Goal: Task Accomplishment & Management: Manage account settings

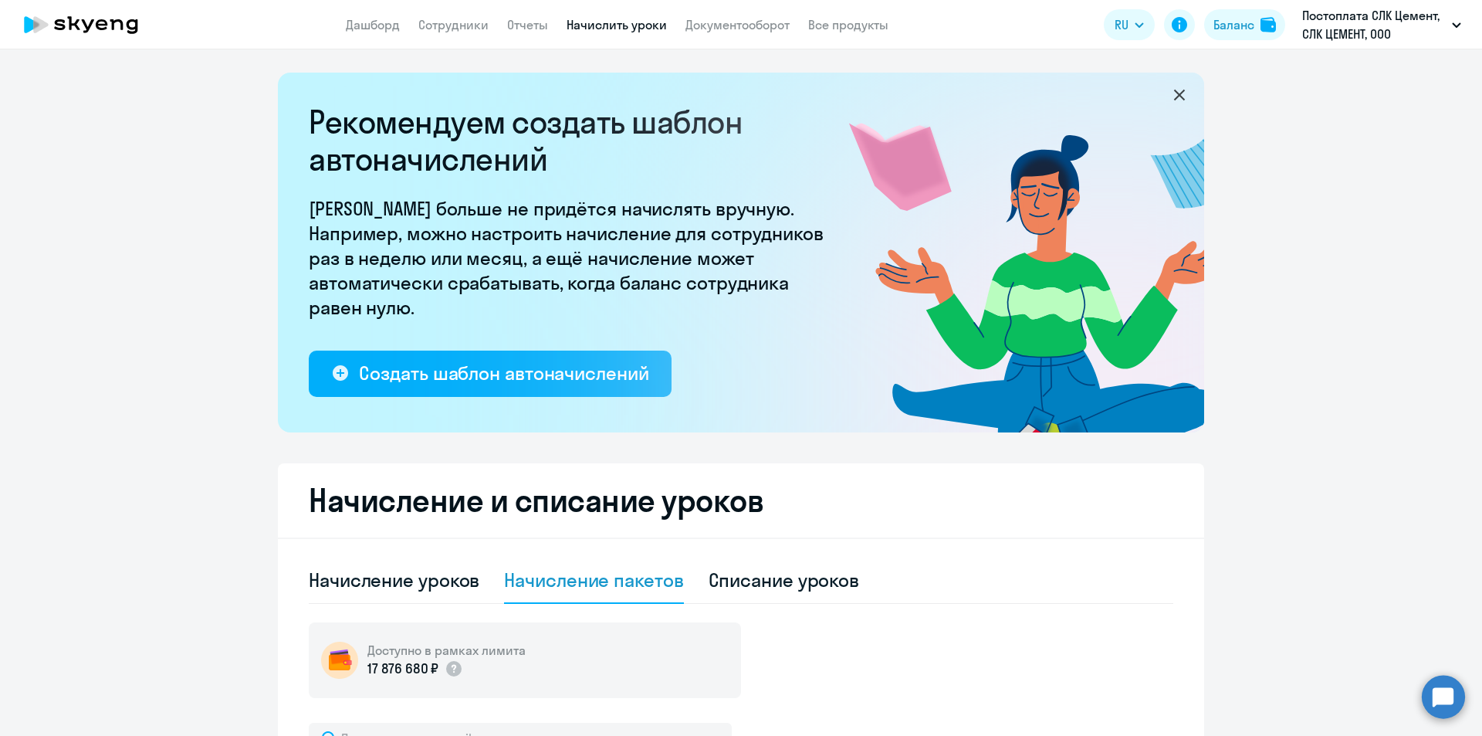
select select "10"
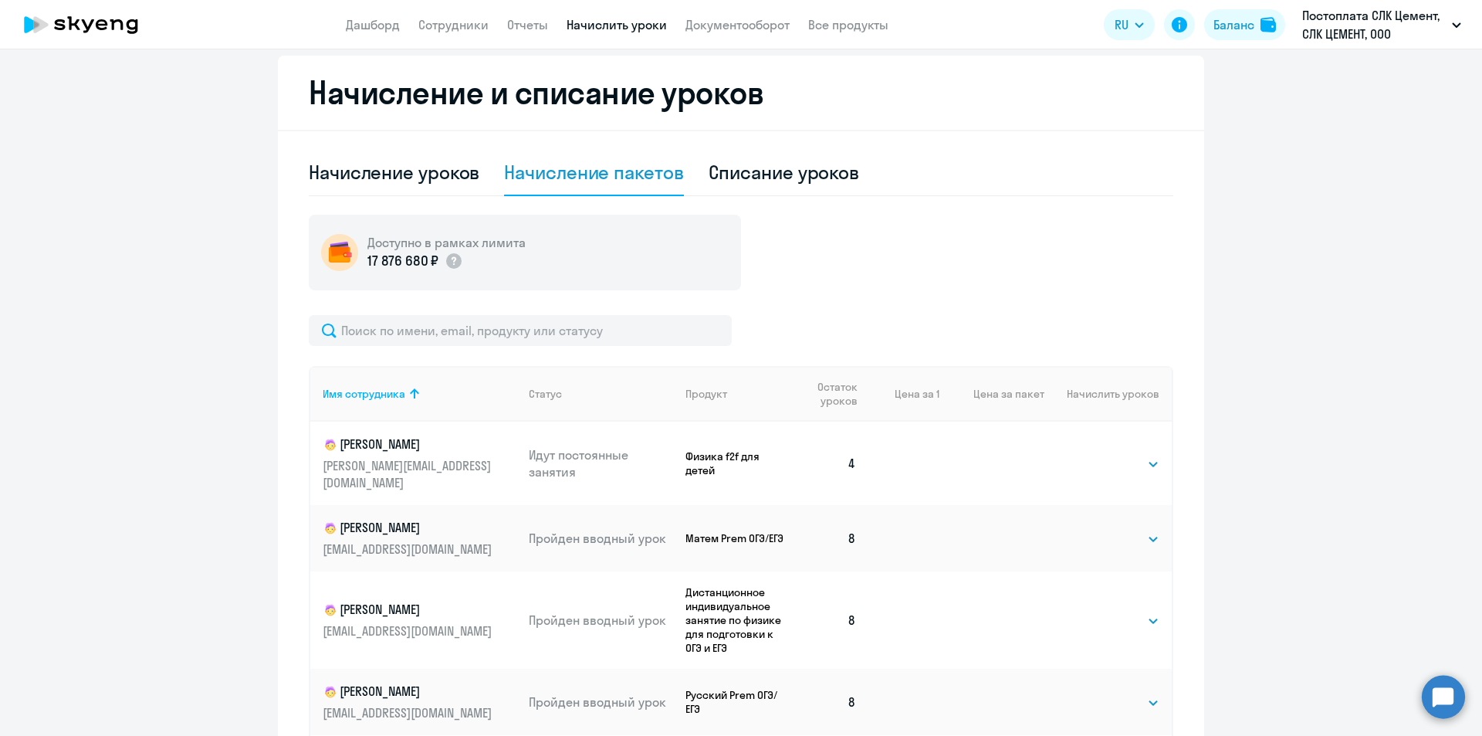
scroll to position [618, 0]
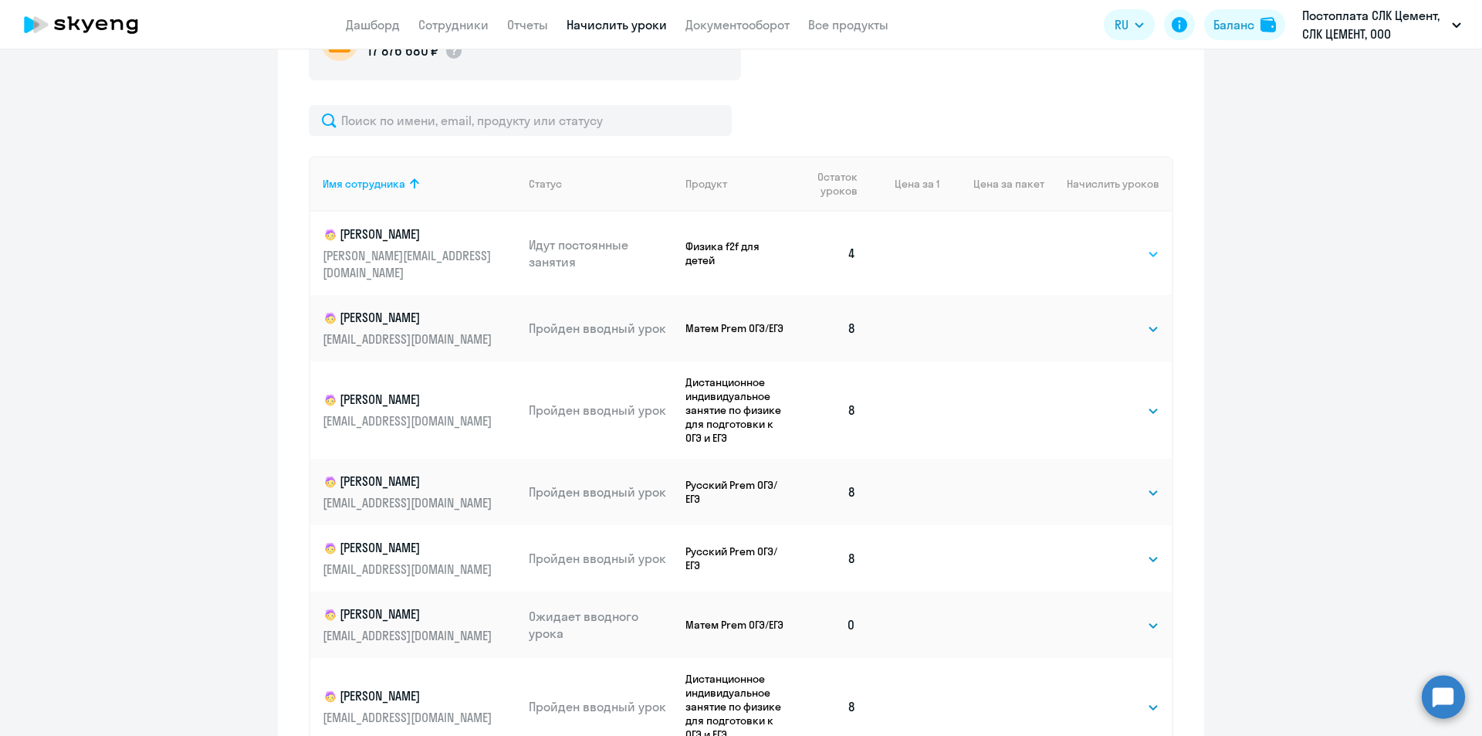
click at [1096, 247] on select "Выбрать 4 8 16 32 64 96 128" at bounding box center [1127, 254] width 63 height 19
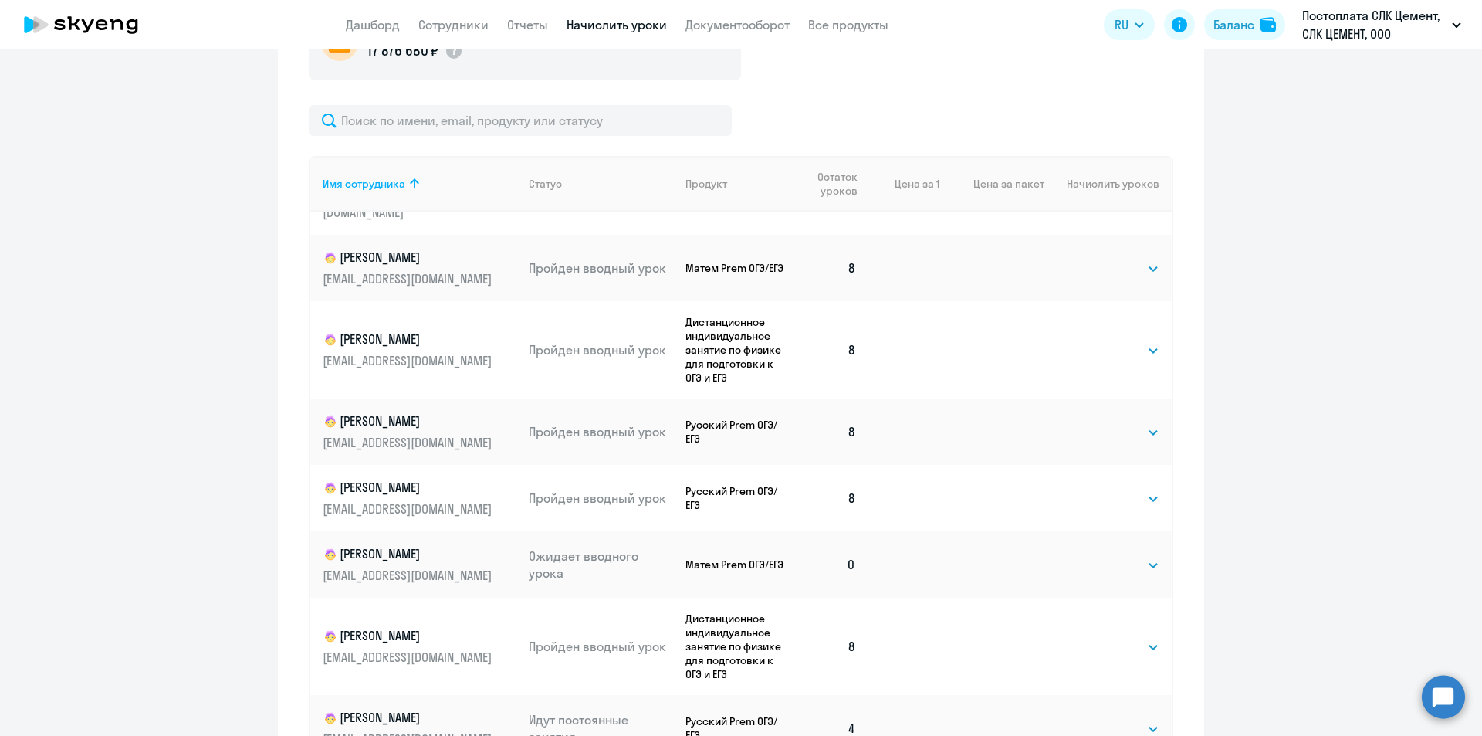
scroll to position [94, 0]
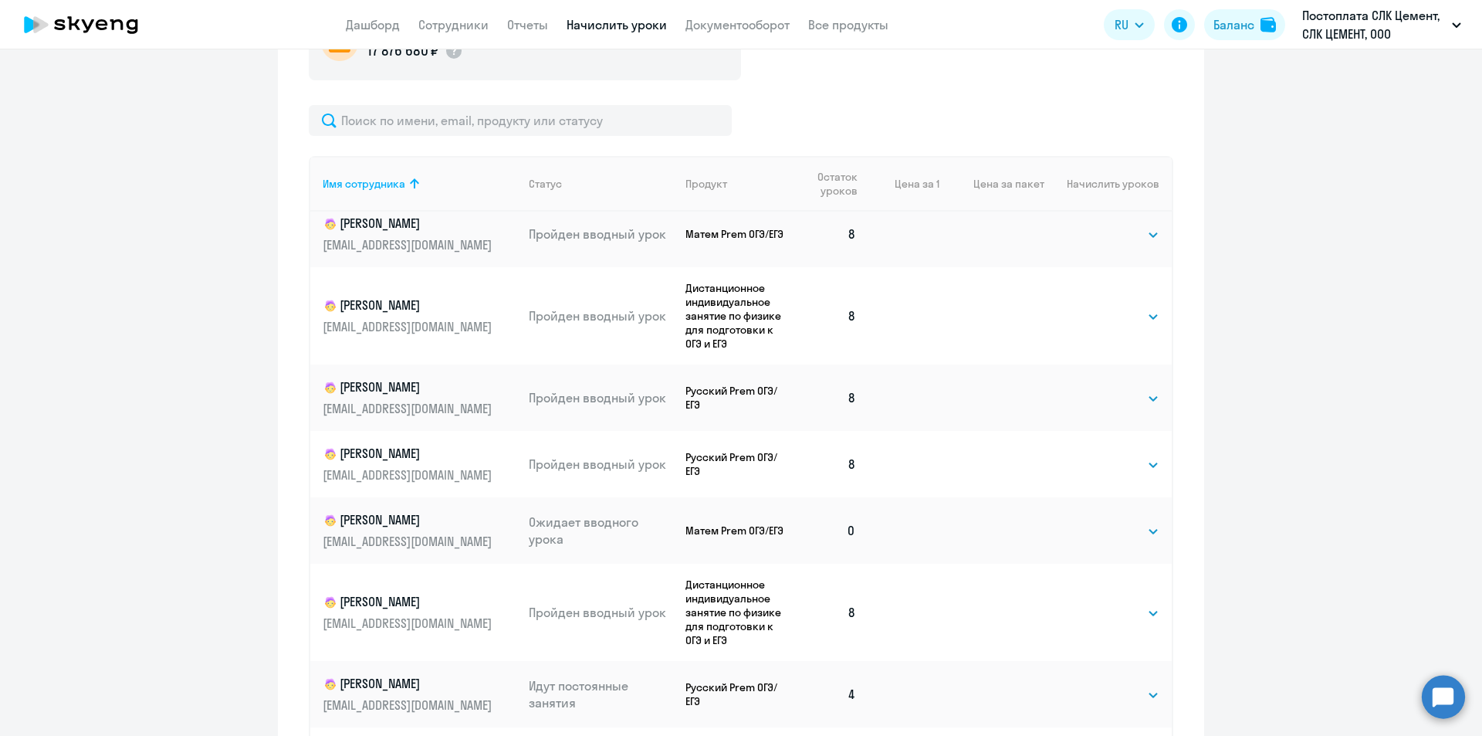
click at [1127, 544] on td "Выбрать 4 8 16 32 64 96 128 Выбрать" at bounding box center [1107, 530] width 127 height 66
click at [1110, 529] on select "Выбрать 4 8 16 32 64 96 128" at bounding box center [1127, 531] width 63 height 19
select select "8"
click at [1096, 522] on select "Выбрать 4 8 16 32 64 96 128" at bounding box center [1127, 531] width 63 height 19
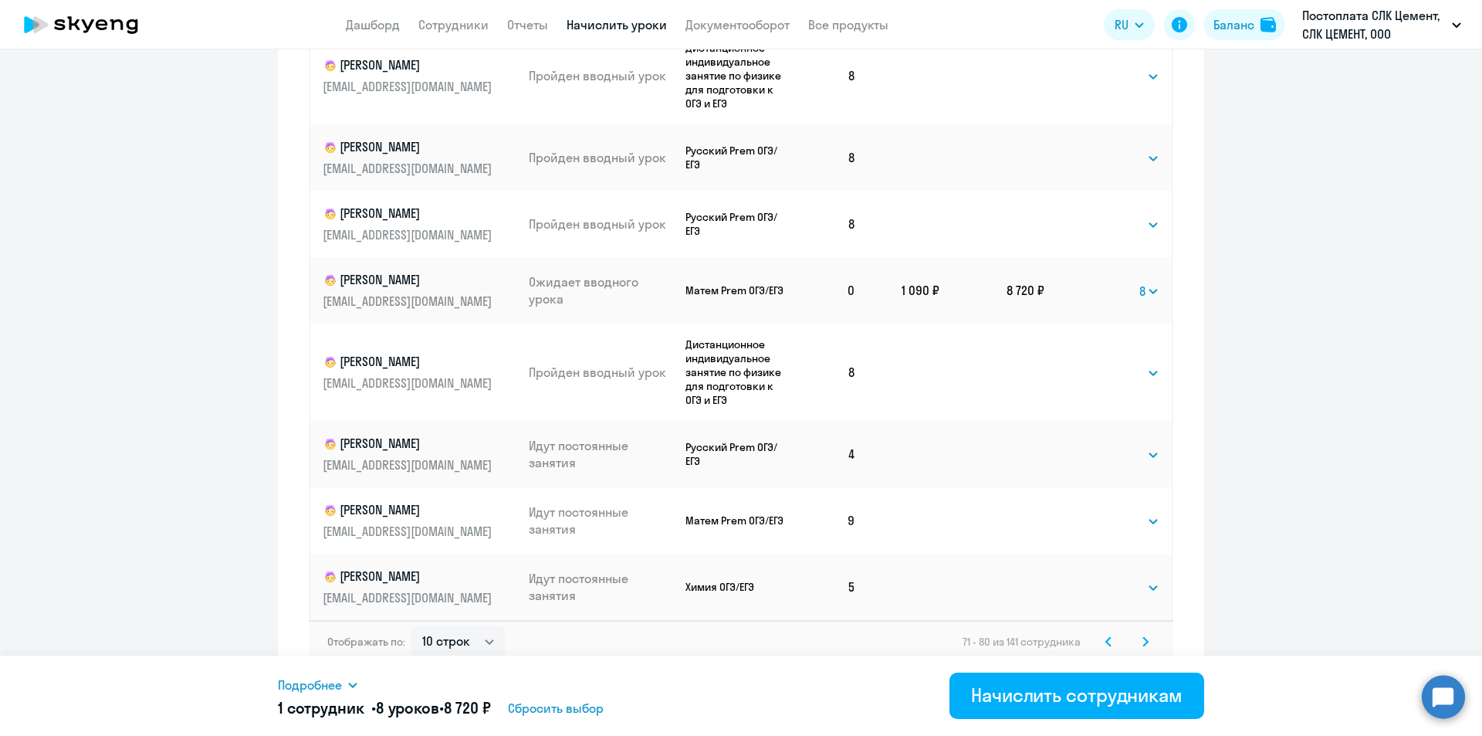
scroll to position [871, 0]
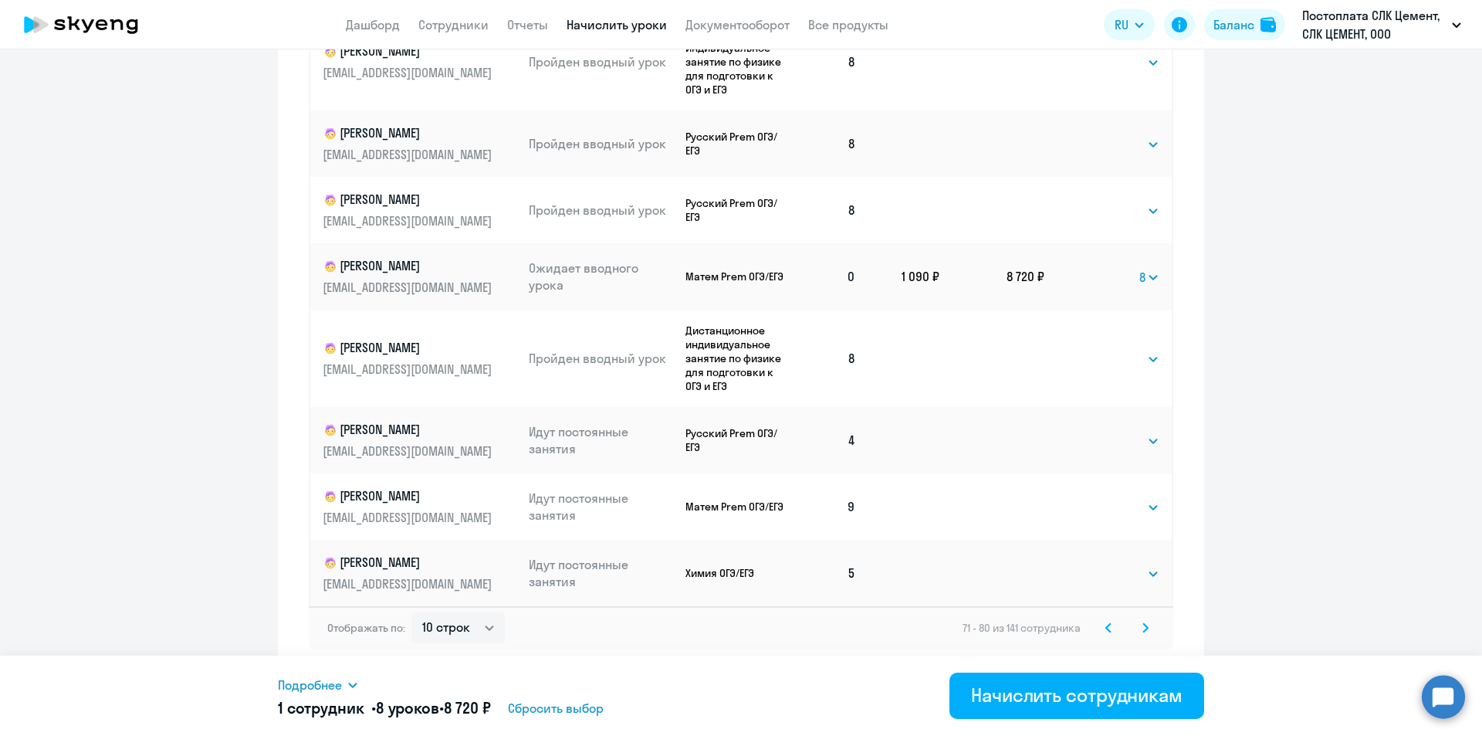
click at [1142, 628] on icon at bounding box center [1145, 627] width 6 height 11
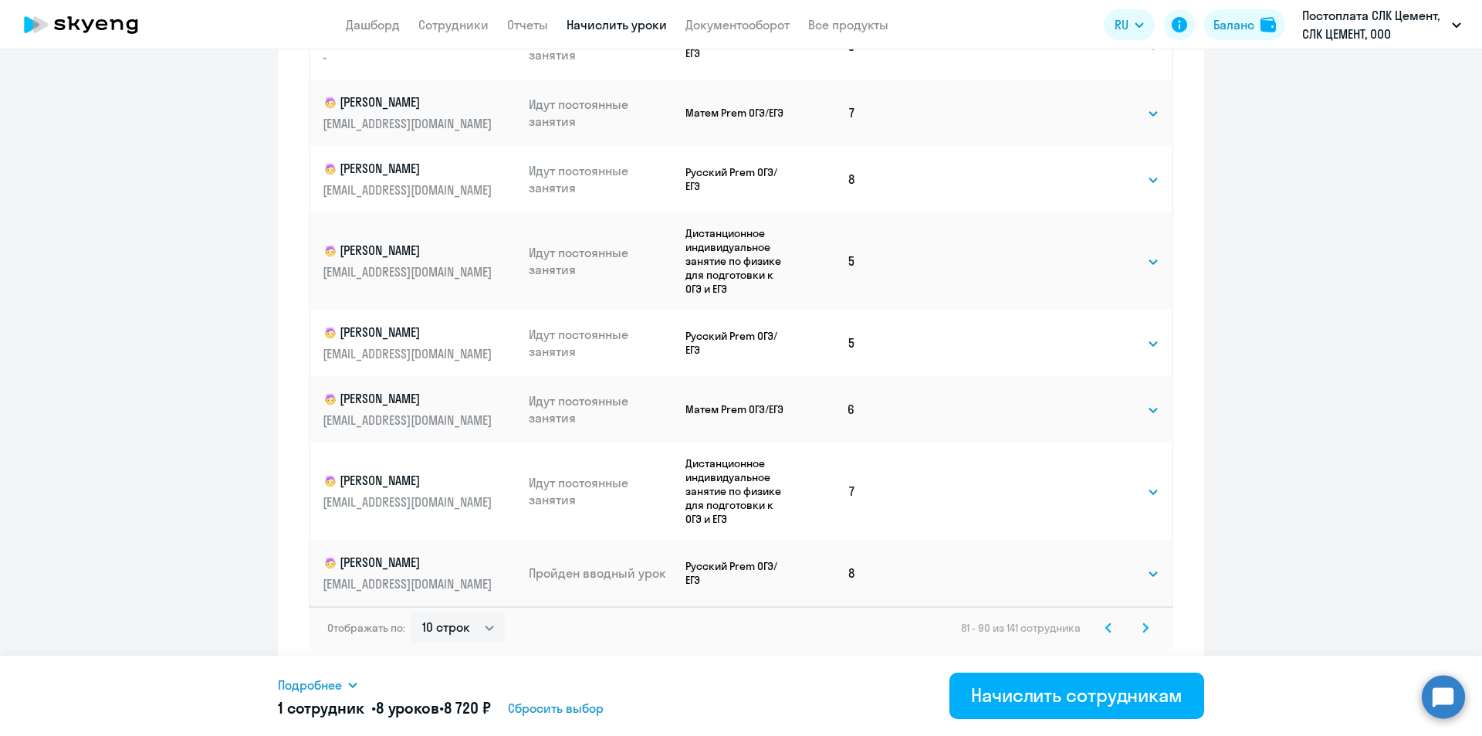
click at [1142, 621] on svg-icon at bounding box center [1145, 627] width 19 height 19
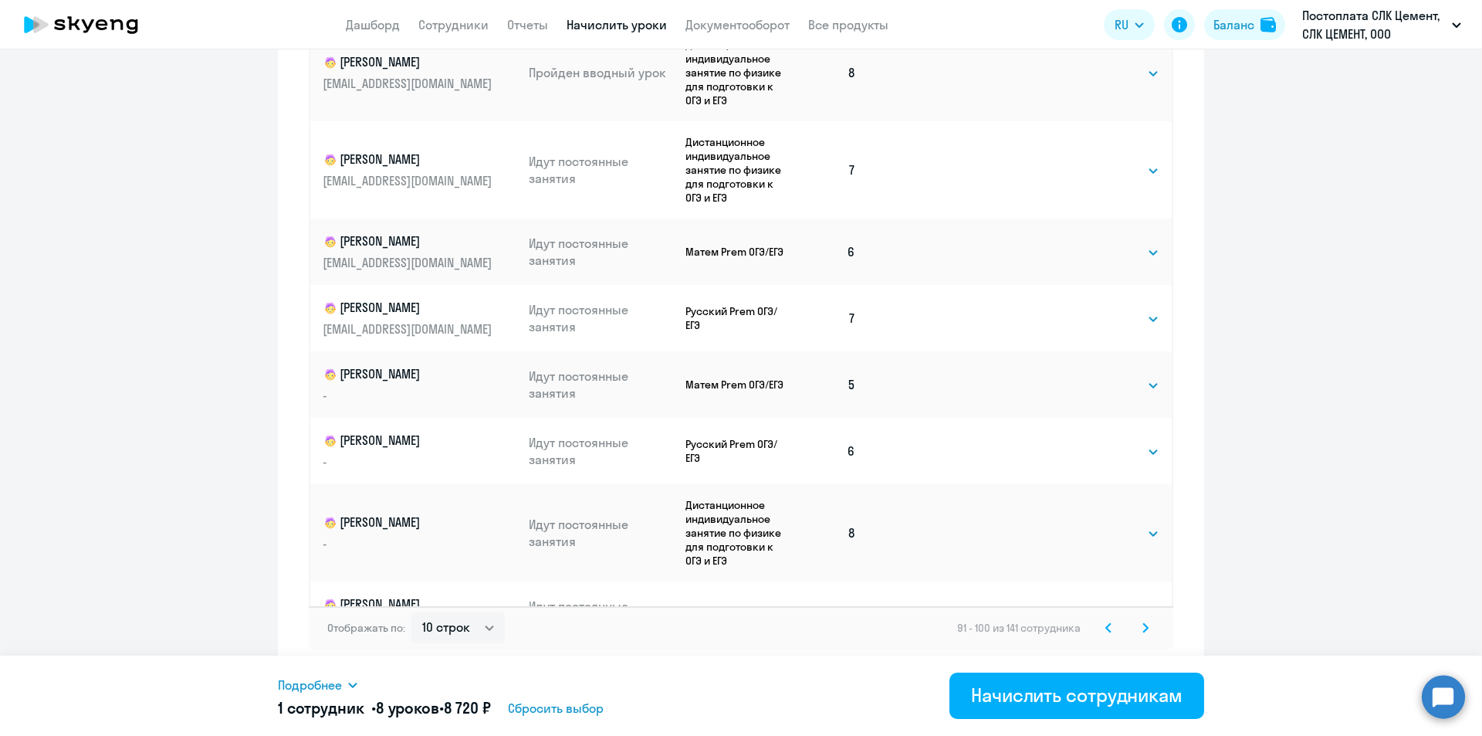
scroll to position [108, 0]
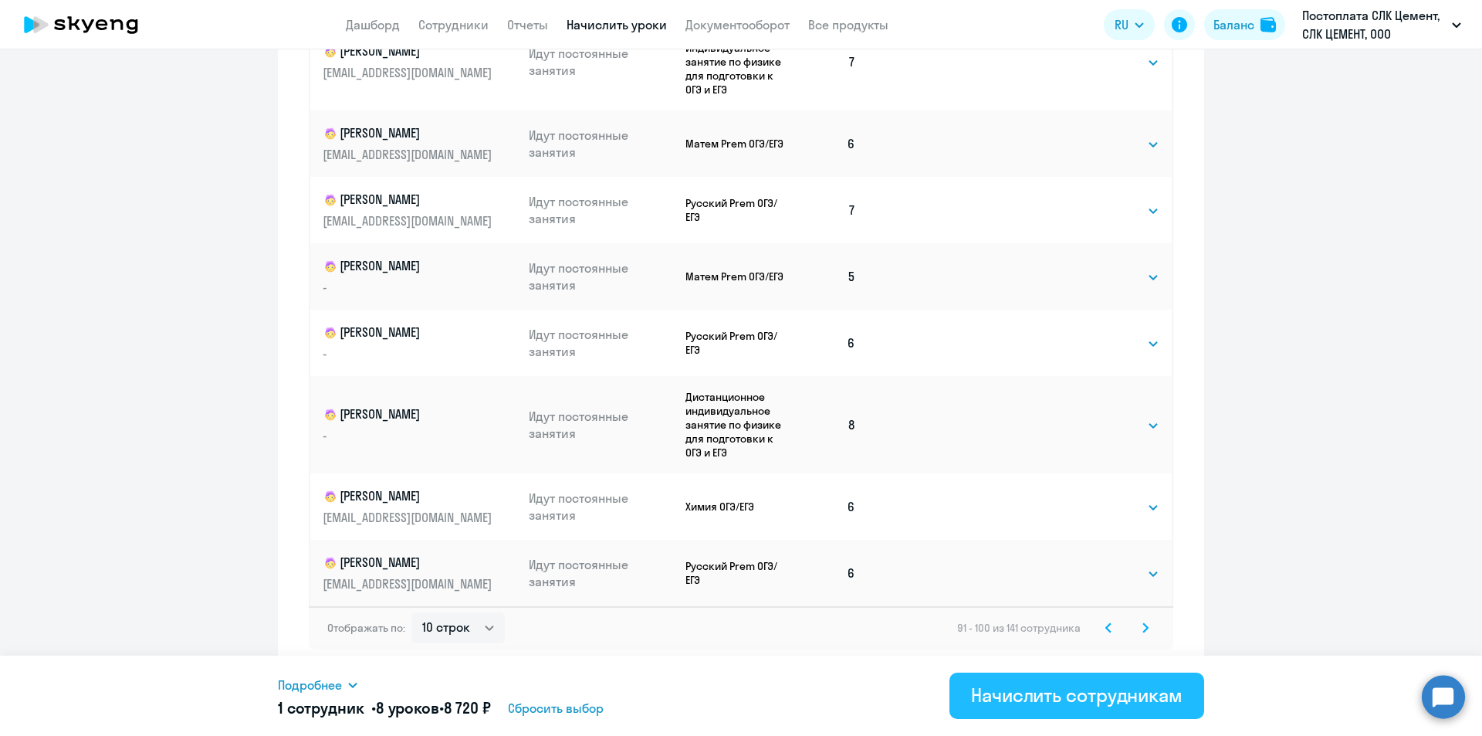
click at [1054, 701] on div "Начислить сотрудникам" at bounding box center [1076, 694] width 211 height 25
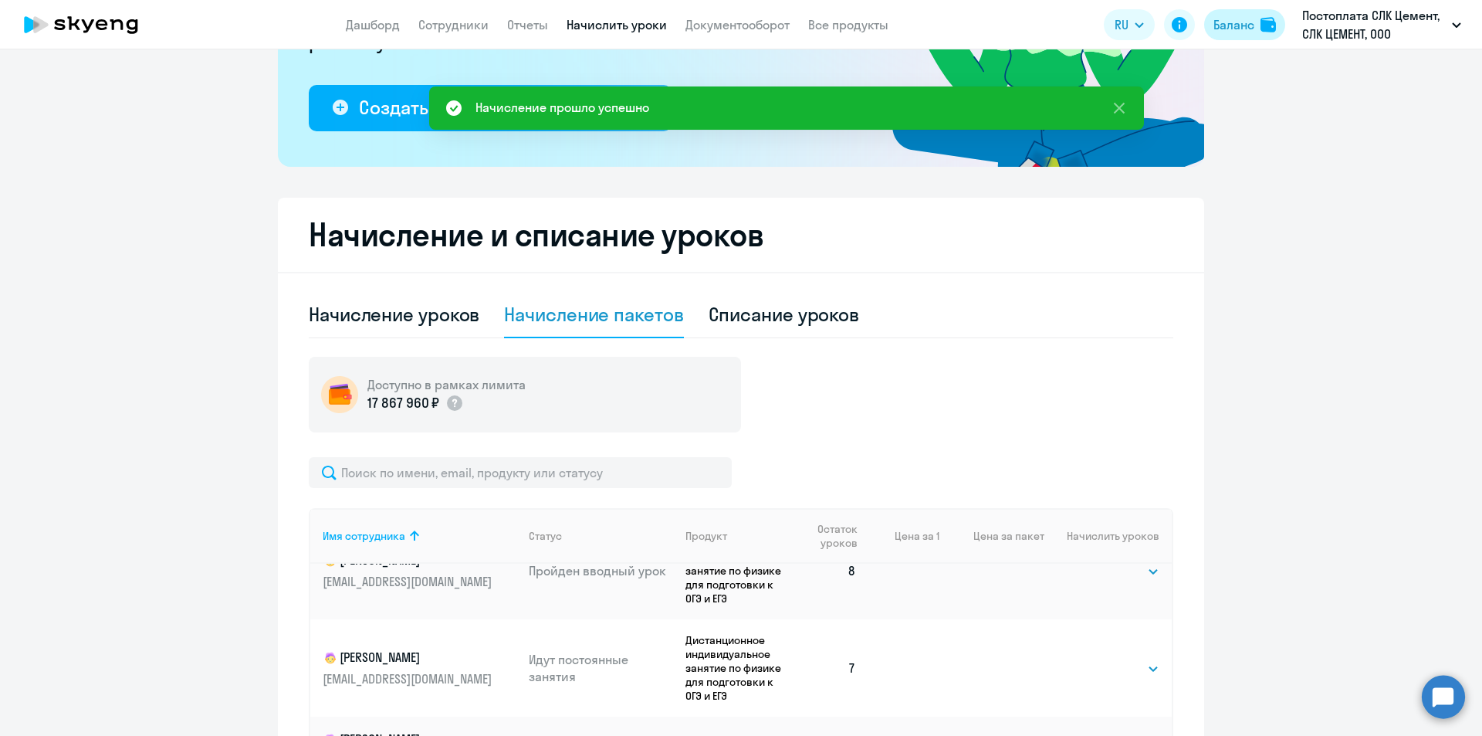
scroll to position [100, 0]
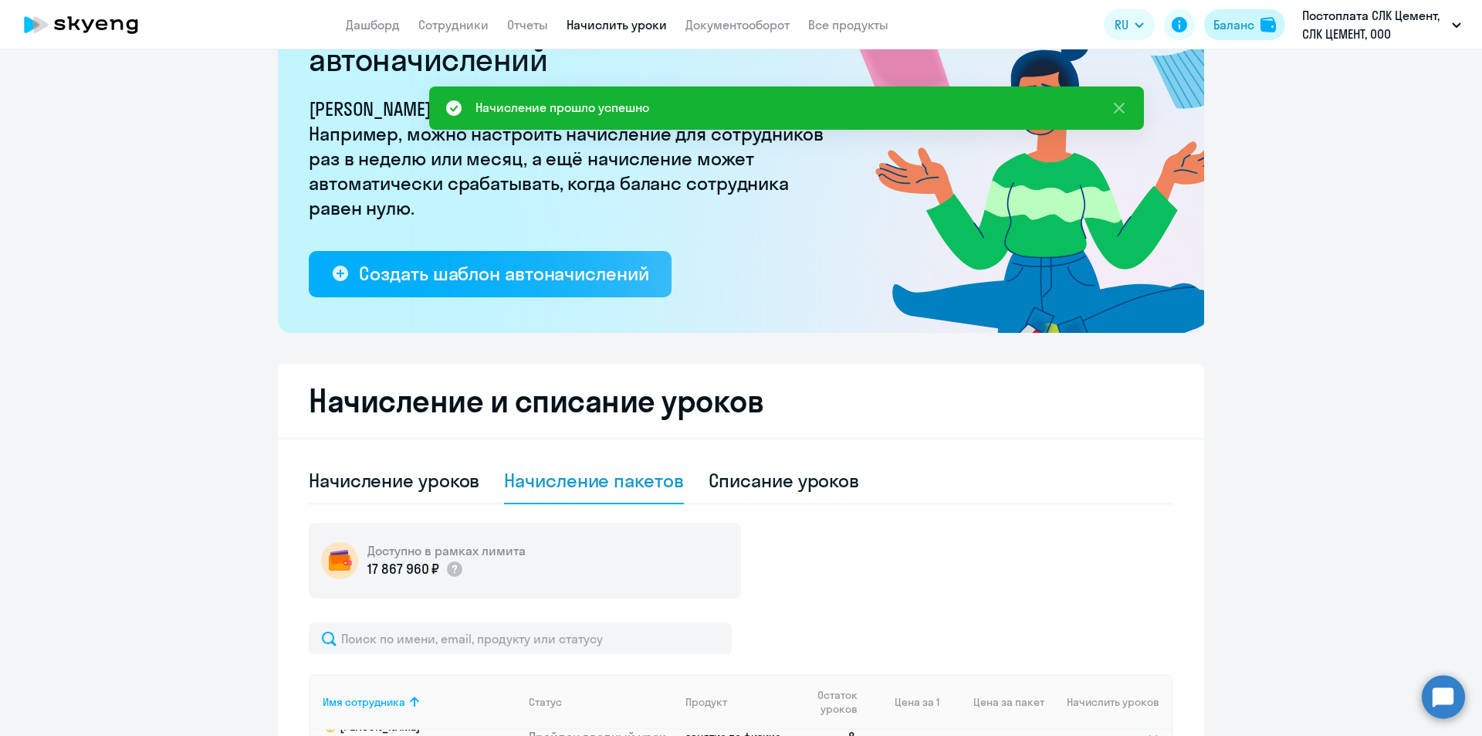
click at [1247, 32] on div "Баланс" at bounding box center [1233, 24] width 41 height 19
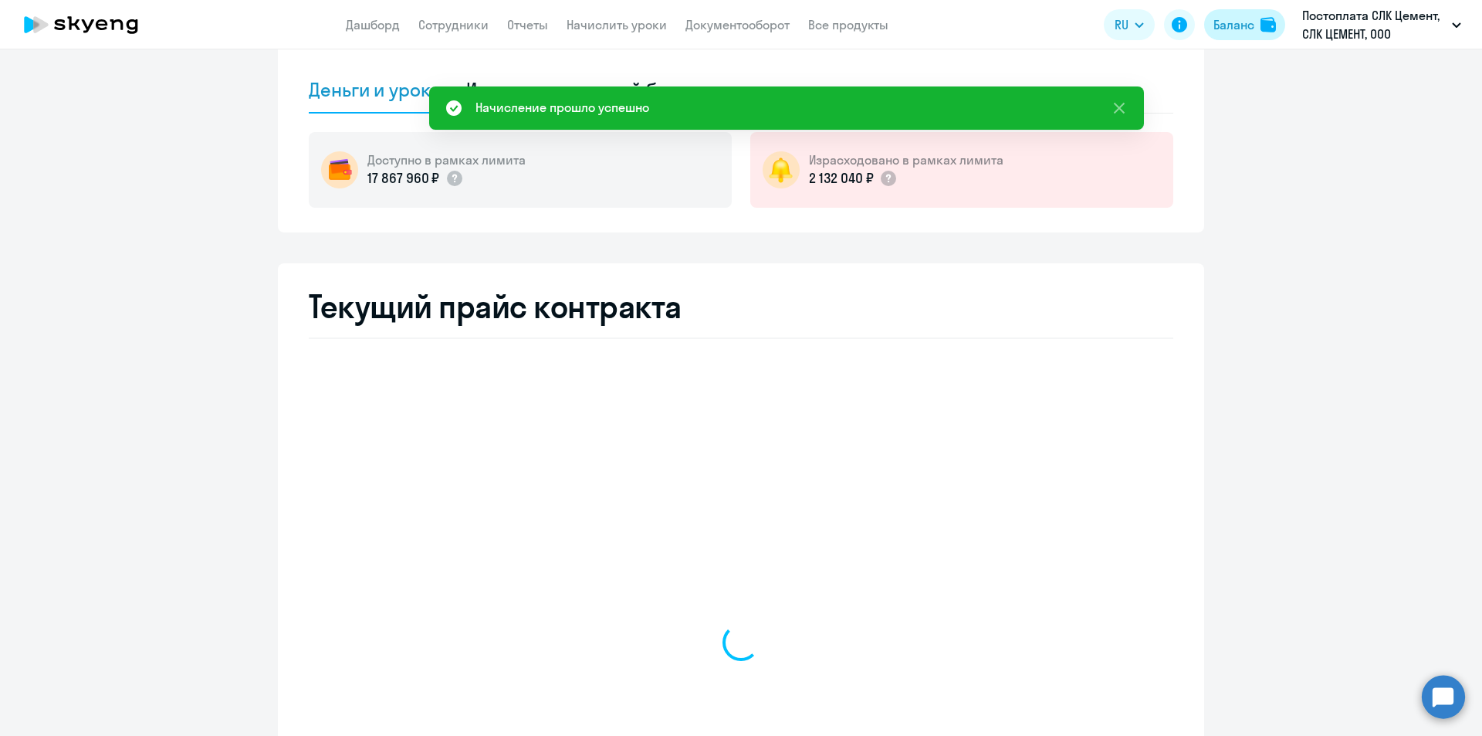
select select "english_adult_not_native_speaker"
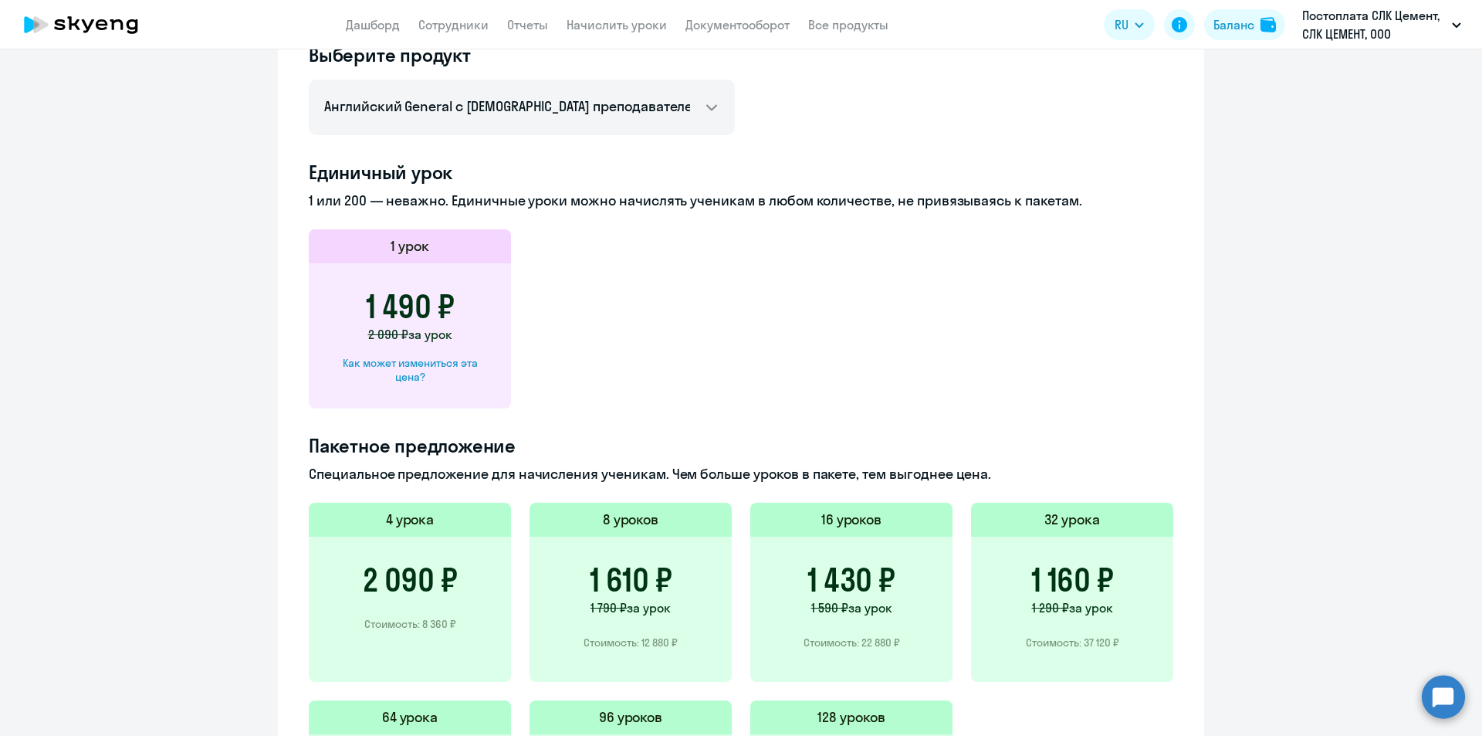
scroll to position [648, 0]
